Goal: Find specific page/section: Find specific page/section

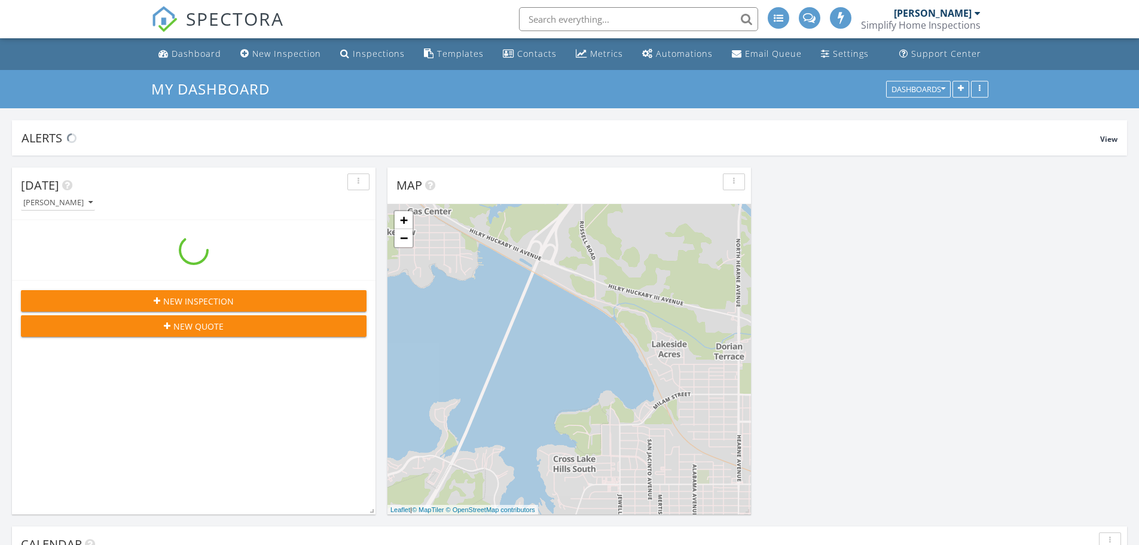
scroll to position [1465, 1158]
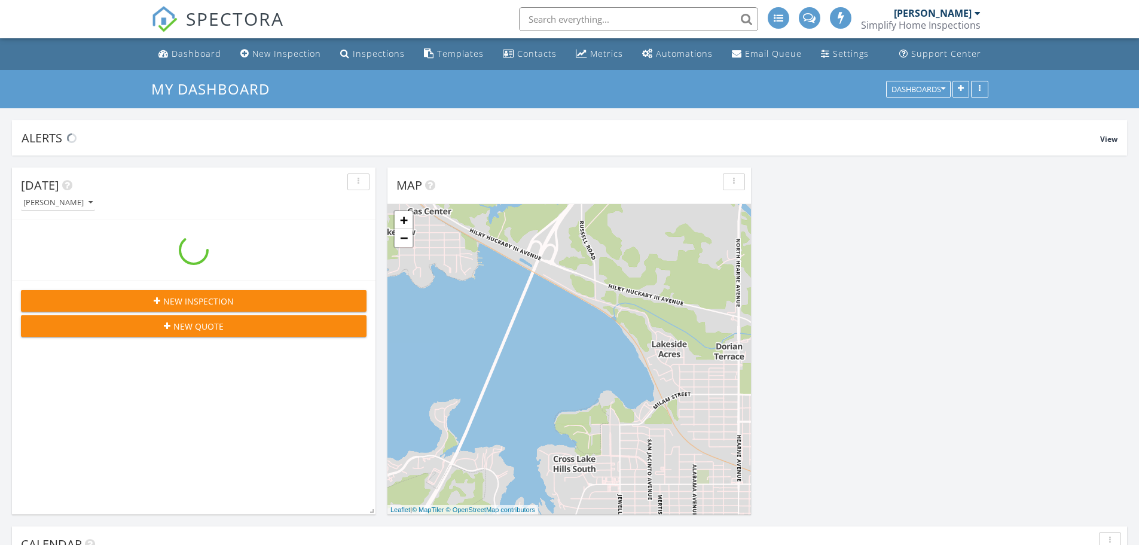
click at [684, 9] on input "text" at bounding box center [638, 19] width 239 height 24
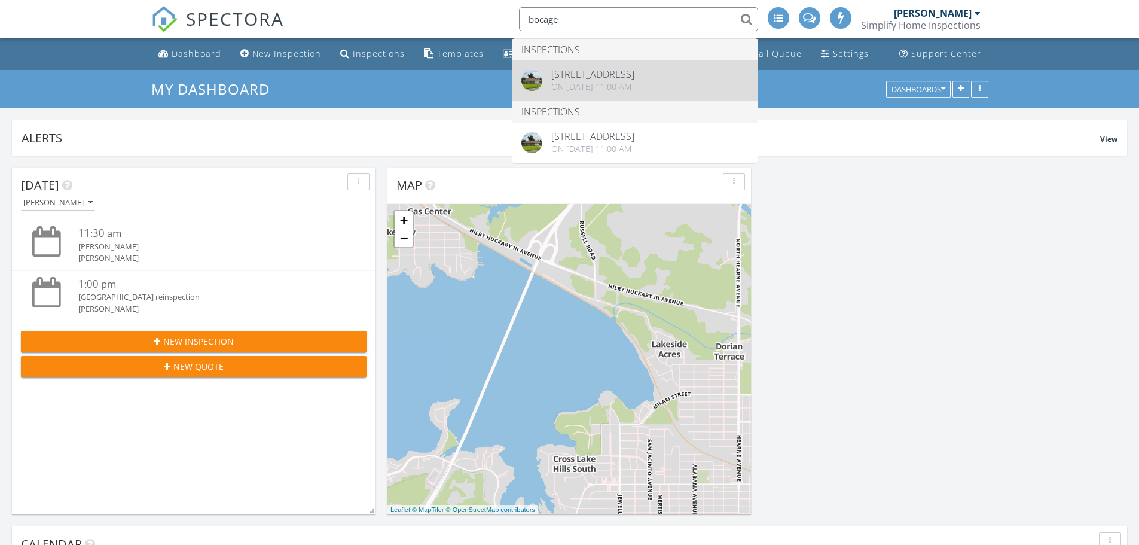
type input "bocage"
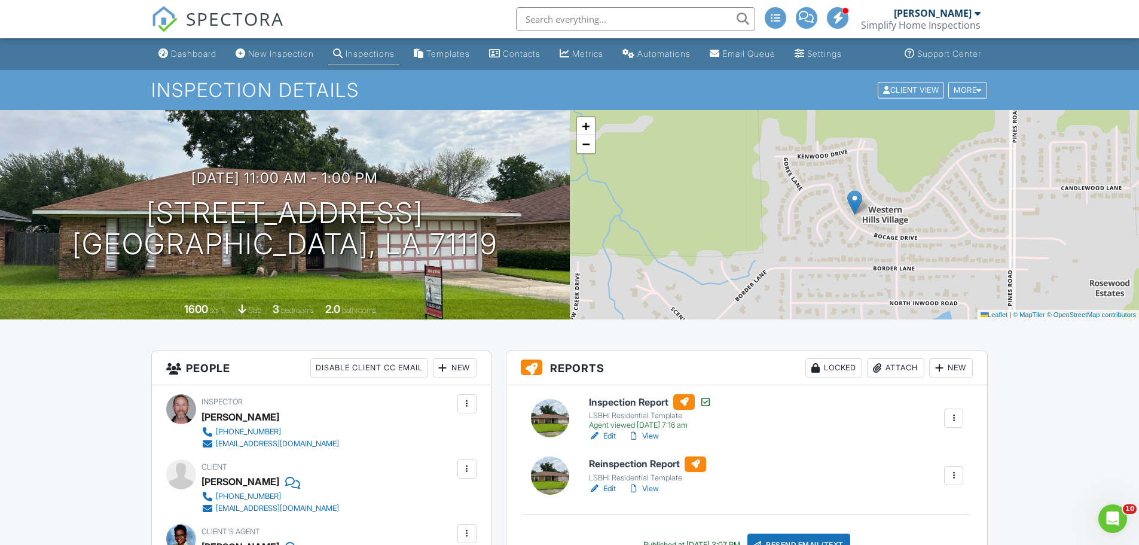
click at [646, 490] on link "View" at bounding box center [643, 488] width 31 height 12
